Goal: Check status: Check status

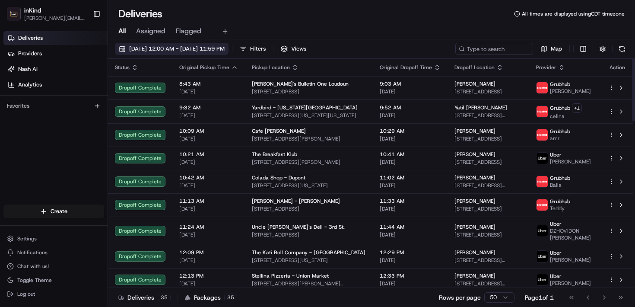
click at [177, 46] on span "[DATE] 12:00 AM - [DATE] 11:59 PM" at bounding box center [176, 49] width 95 height 8
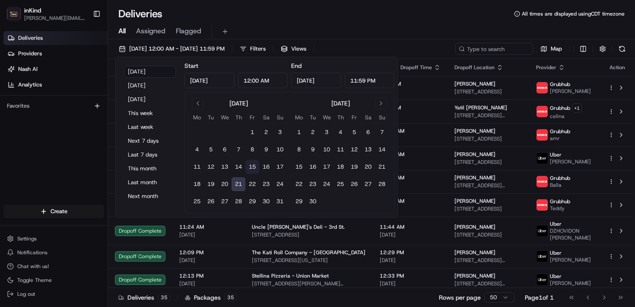
click at [252, 168] on button "15" at bounding box center [252, 167] width 14 height 14
type input "[DATE]"
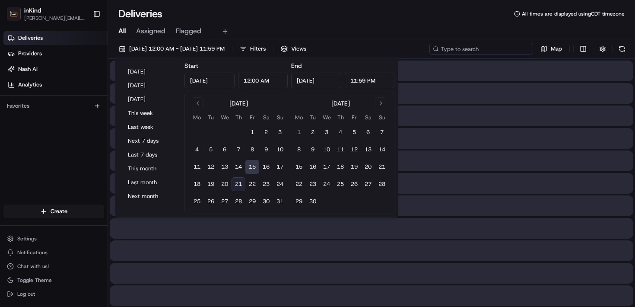
click at [499, 49] on input at bounding box center [481, 49] width 104 height 12
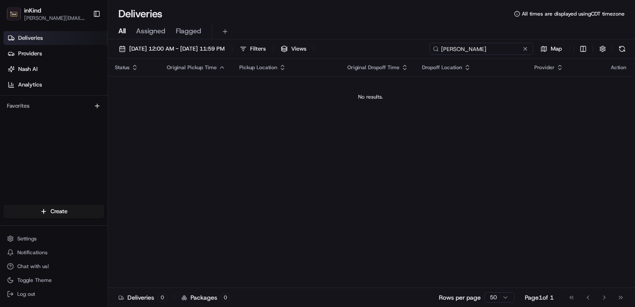
click at [452, 48] on input "[PERSON_NAME]" at bounding box center [481, 49] width 104 height 12
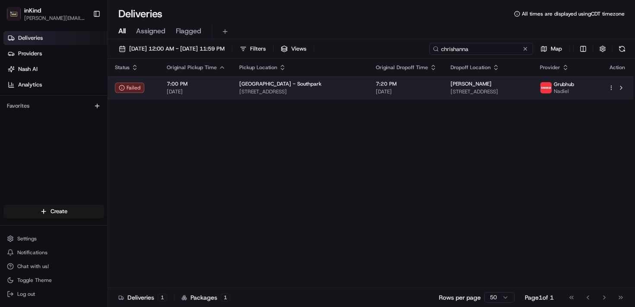
type input "chrishanna"
click at [450, 85] on span "[PERSON_NAME]" at bounding box center [470, 83] width 41 height 7
